Goal: Navigation & Orientation: Go to known website

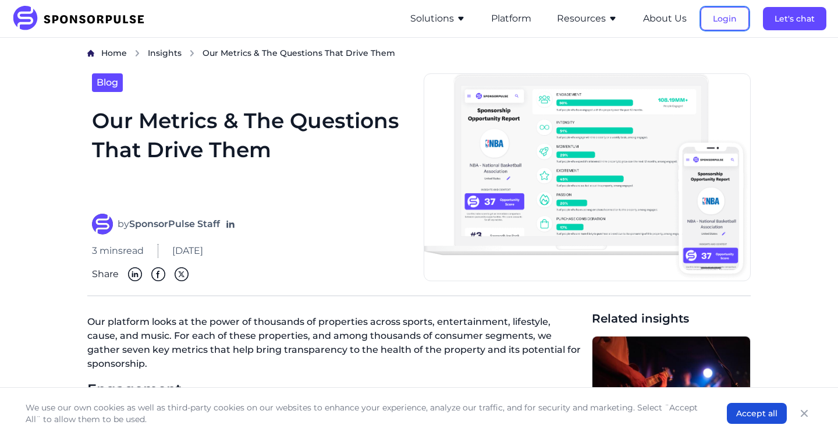
click at [714, 21] on button "Login" at bounding box center [725, 18] width 48 height 23
